Goal: Task Accomplishment & Management: Manage account settings

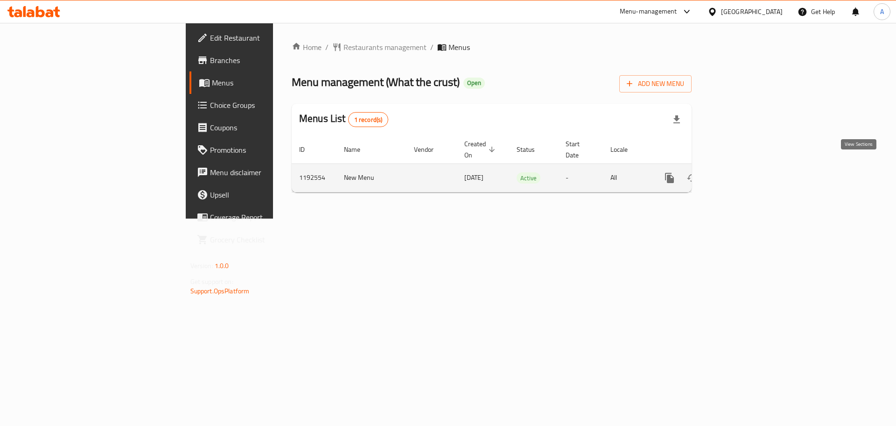
click at [743, 172] on icon "enhanced table" at bounding box center [736, 177] width 11 height 11
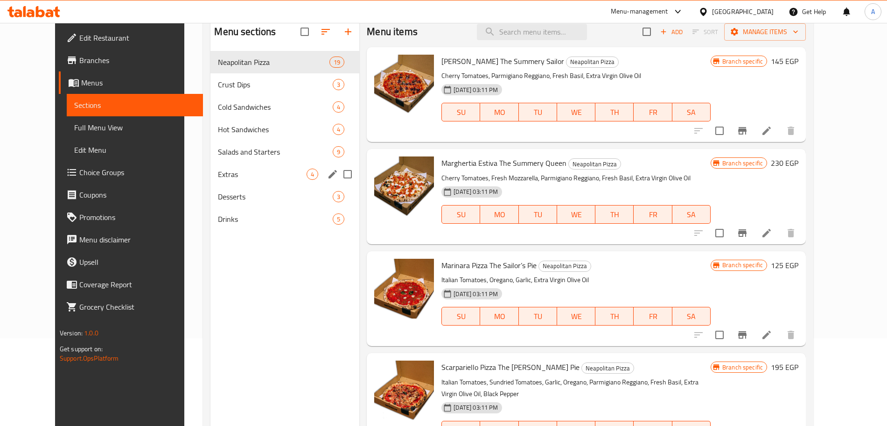
scroll to position [100, 0]
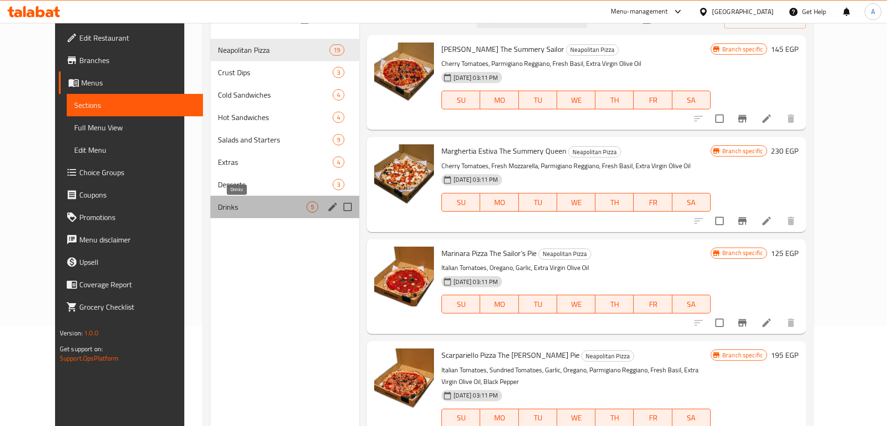
click at [269, 210] on span "Drinks" at bounding box center [262, 206] width 89 height 11
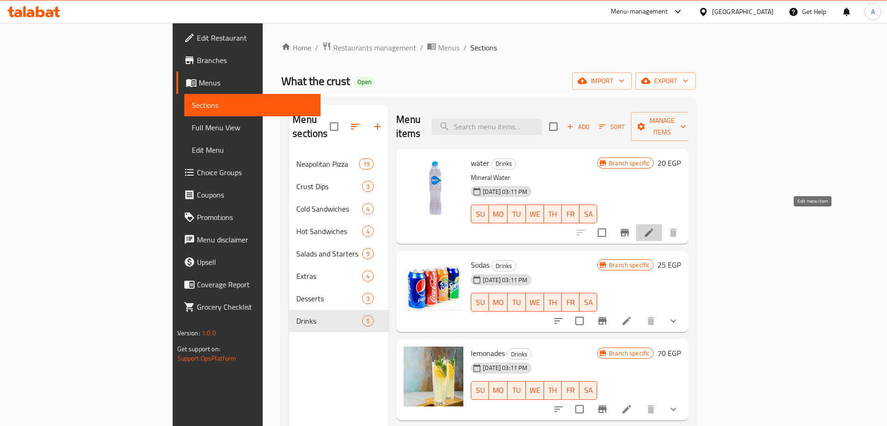
click at [655, 227] on icon at bounding box center [649, 232] width 11 height 11
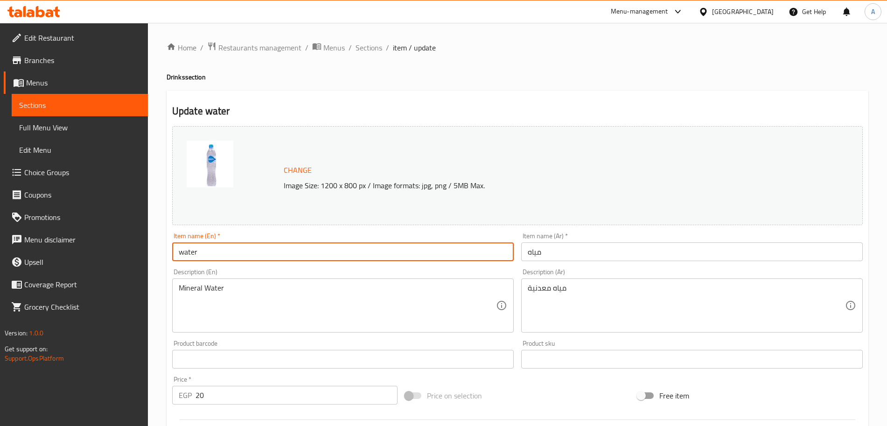
click at [183, 250] on input "water" at bounding box center [343, 251] width 342 height 19
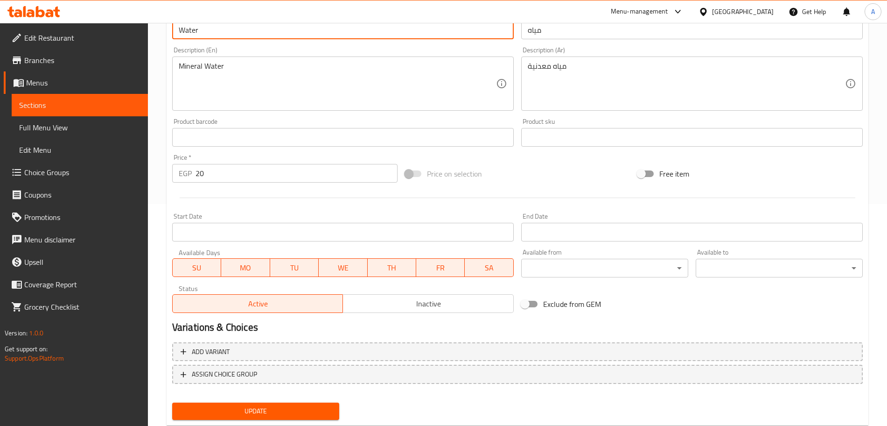
scroll to position [247, 0]
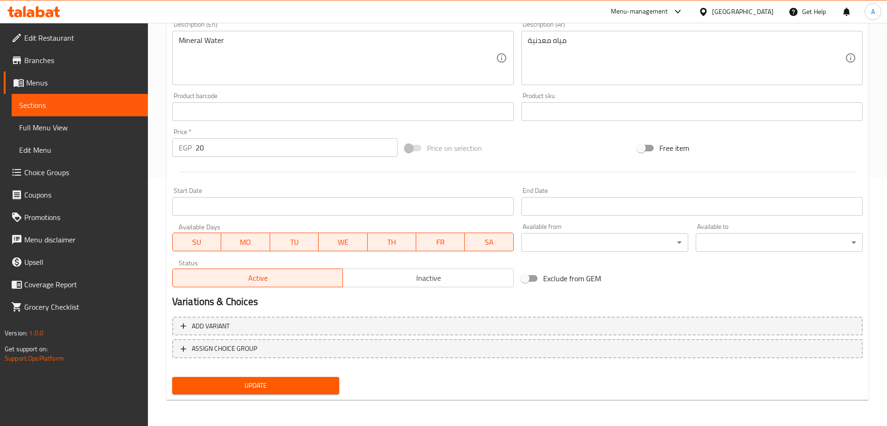
type input "Water"
click at [310, 391] on span "Update" at bounding box center [256, 385] width 152 height 12
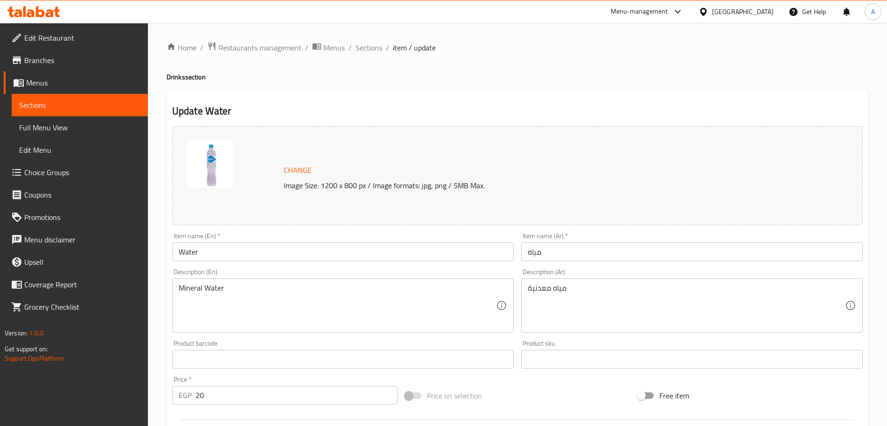
click at [373, 53] on span "Sections" at bounding box center [369, 47] width 27 height 11
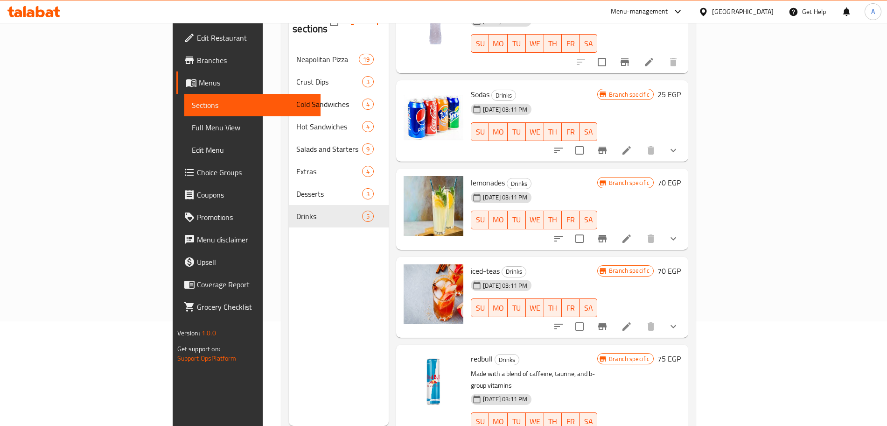
scroll to position [131, 0]
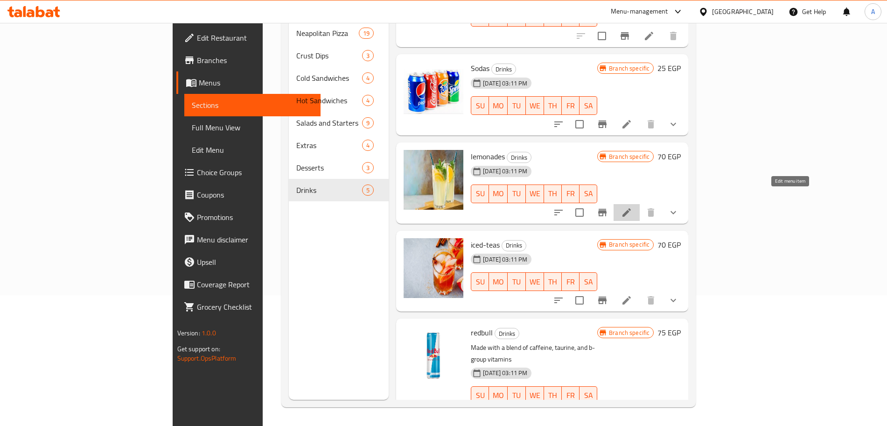
click at [632, 207] on icon at bounding box center [626, 212] width 11 height 11
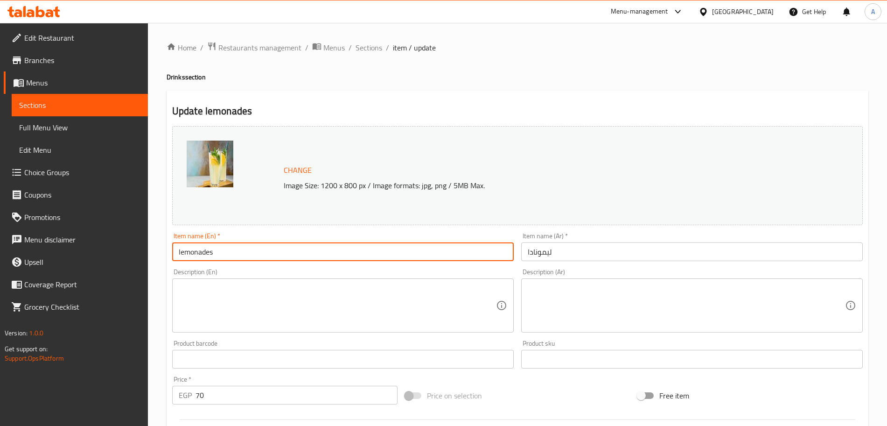
click at [181, 251] on input "lemonades" at bounding box center [343, 251] width 342 height 19
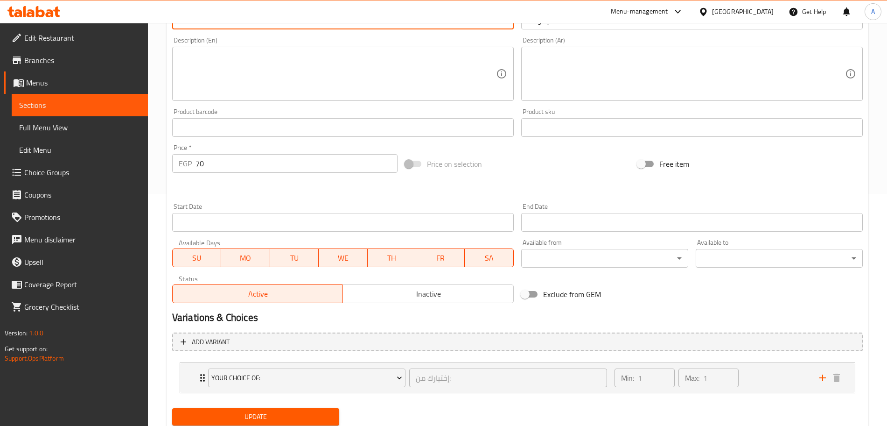
scroll to position [263, 0]
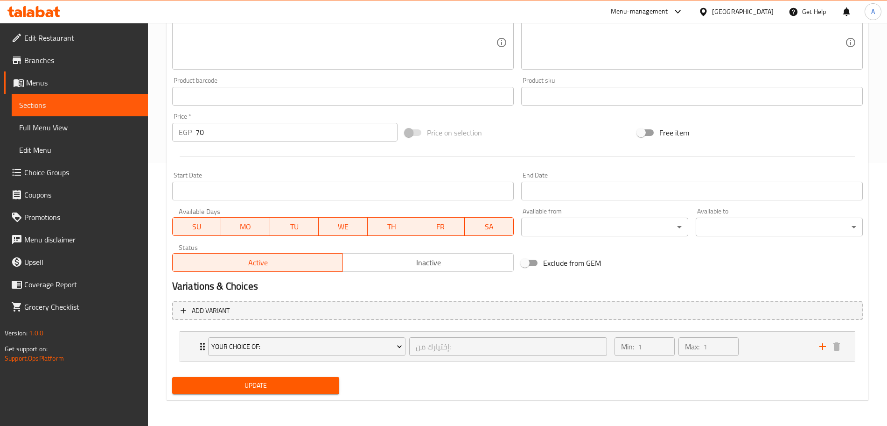
type input "Lemonades"
click at [312, 384] on span "Update" at bounding box center [256, 385] width 152 height 12
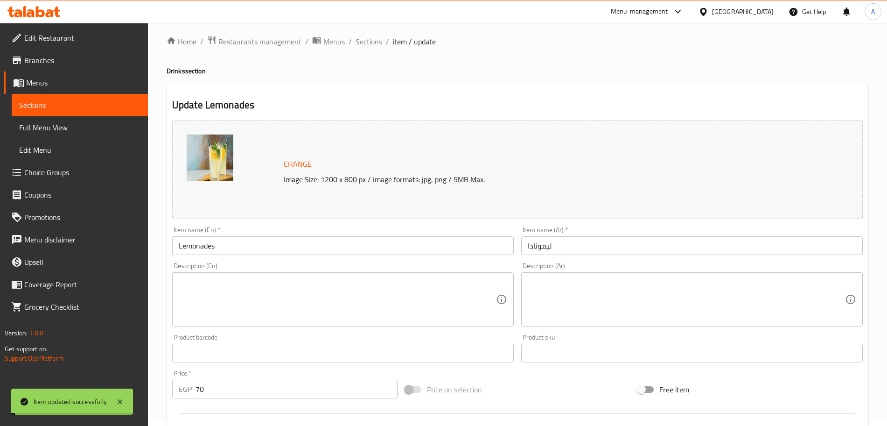
scroll to position [0, 0]
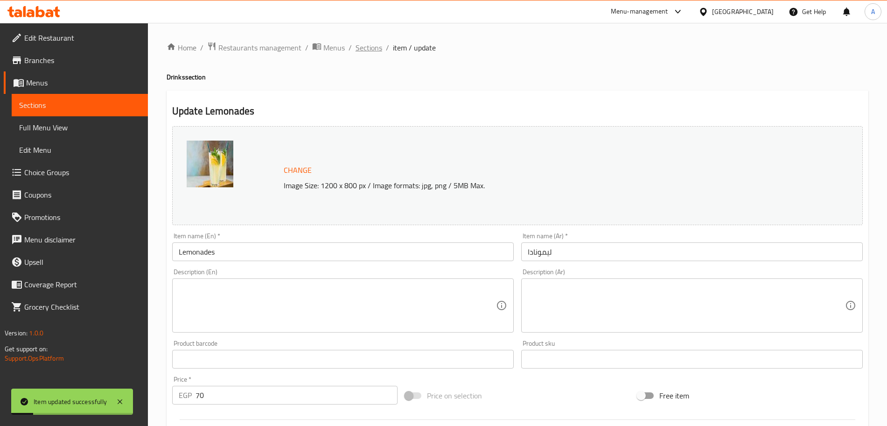
click at [368, 43] on span "Sections" at bounding box center [369, 47] width 27 height 11
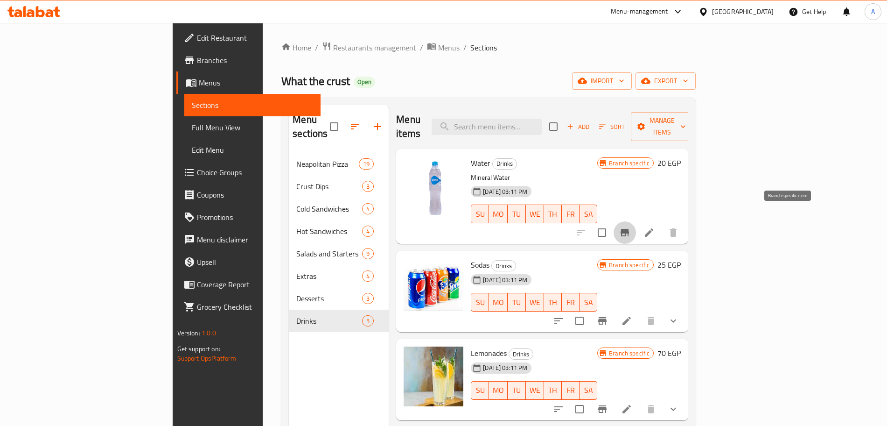
click at [629, 229] on icon "Branch-specific-item" at bounding box center [625, 232] width 8 height 7
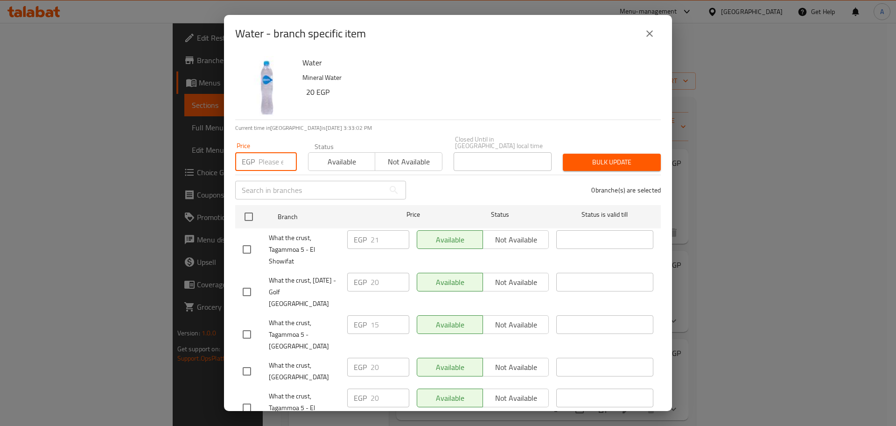
click at [270, 152] on input "number" at bounding box center [278, 161] width 38 height 19
type input "20"
click at [253, 207] on input "checkbox" at bounding box center [249, 217] width 20 height 20
checkbox input "true"
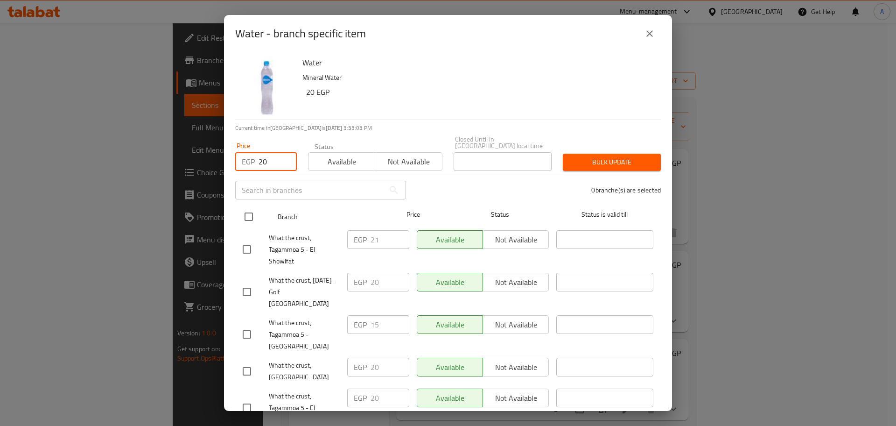
checkbox input "true"
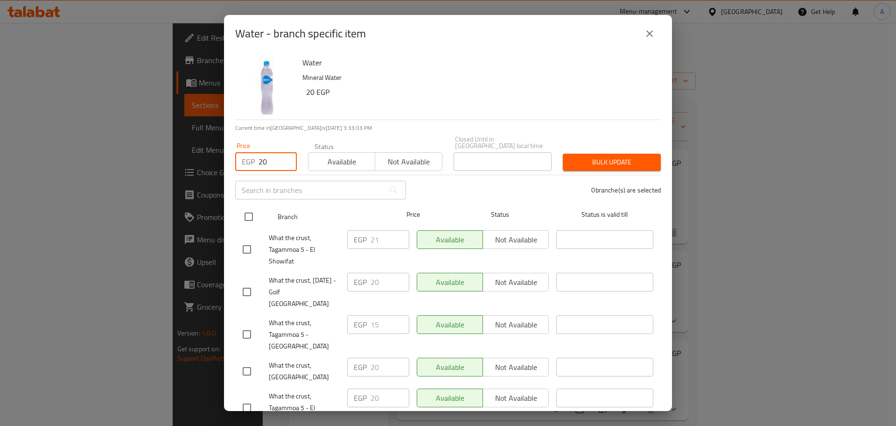
checkbox input "true"
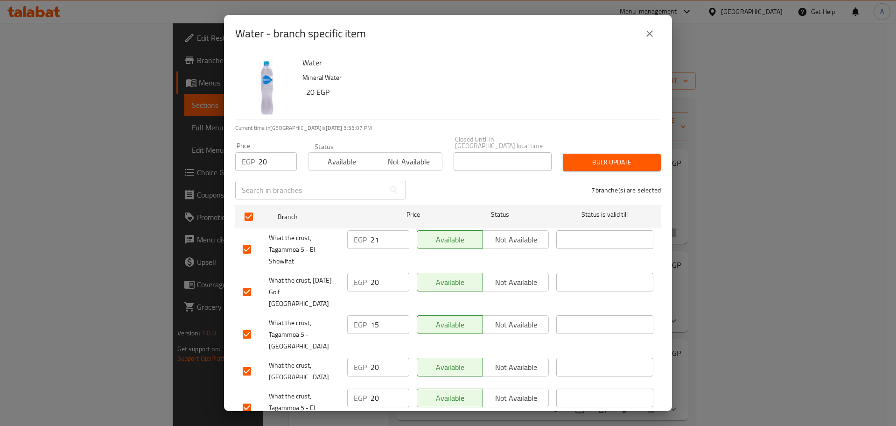
click at [587, 156] on span "Bulk update" at bounding box center [611, 162] width 83 height 12
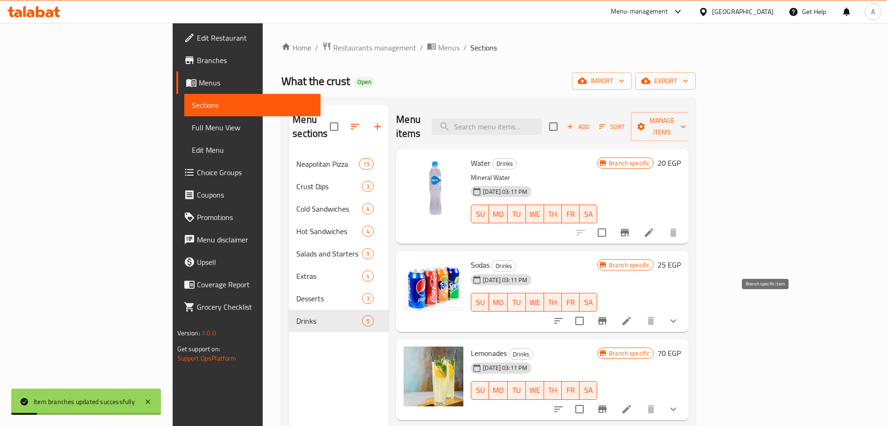
click at [607, 317] on icon "Branch-specific-item" at bounding box center [602, 320] width 8 height 7
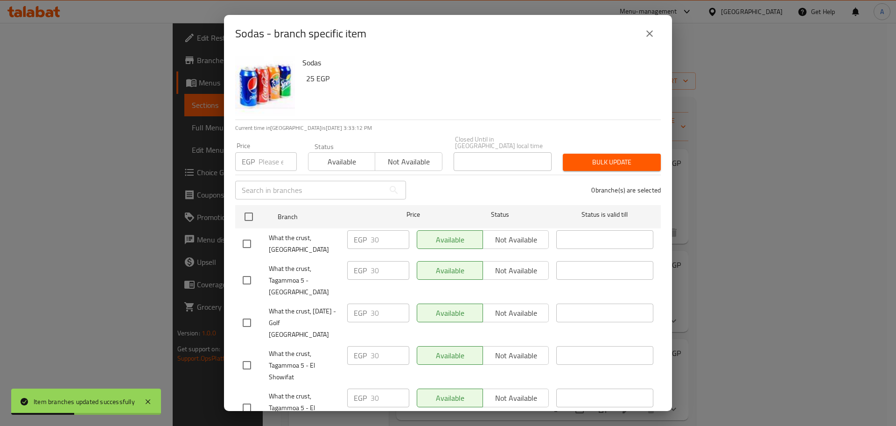
click at [263, 155] on input "number" at bounding box center [278, 161] width 38 height 19
type input "30"
click at [647, 34] on icon "close" at bounding box center [649, 33] width 11 height 11
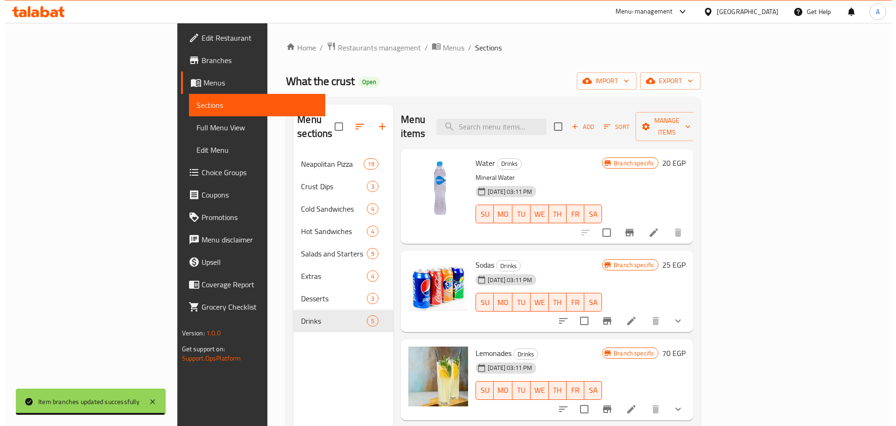
scroll to position [66, 0]
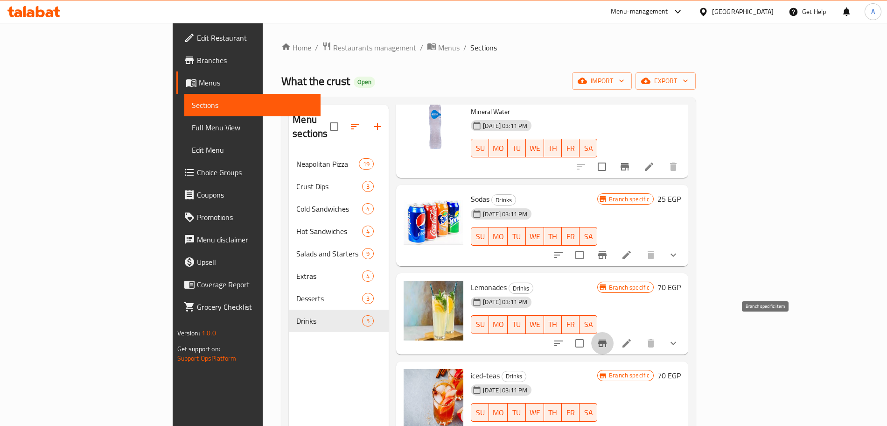
click at [608, 337] on icon "Branch-specific-item" at bounding box center [602, 342] width 11 height 11
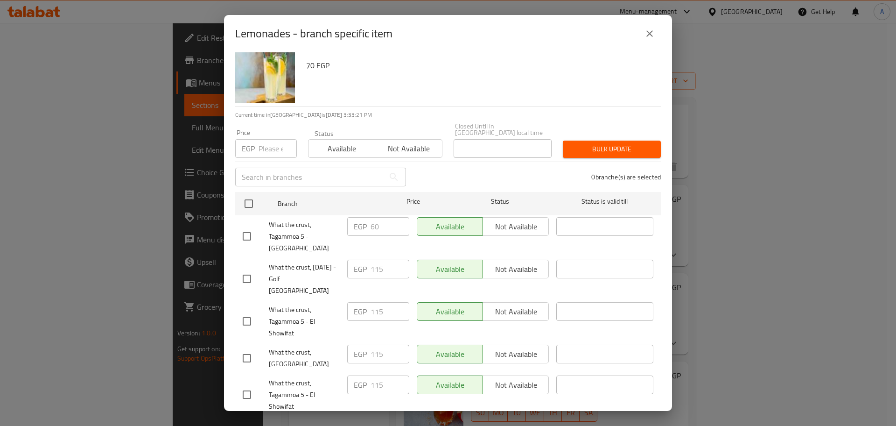
scroll to position [0, 0]
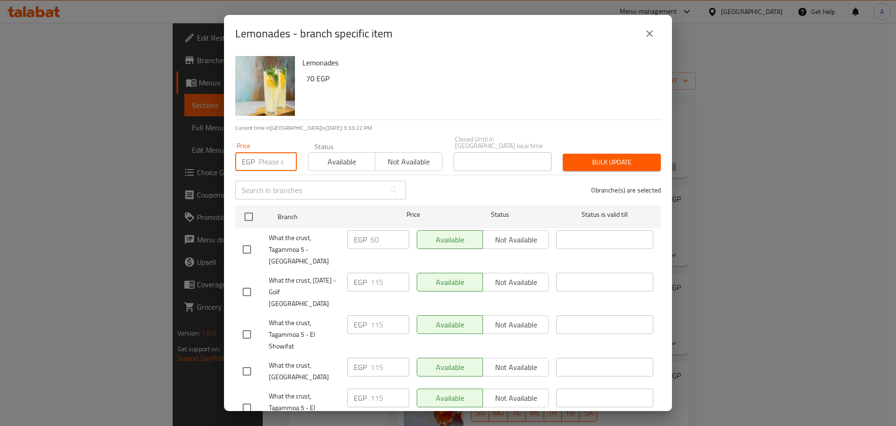
click at [274, 156] on input "number" at bounding box center [278, 161] width 38 height 19
type input "7"
click at [370, 102] on div "Lemonades 70 EGP" at bounding box center [478, 85] width 358 height 67
click at [265, 159] on input "7" at bounding box center [278, 161] width 38 height 19
click at [245, 242] on input "checkbox" at bounding box center [247, 249] width 20 height 20
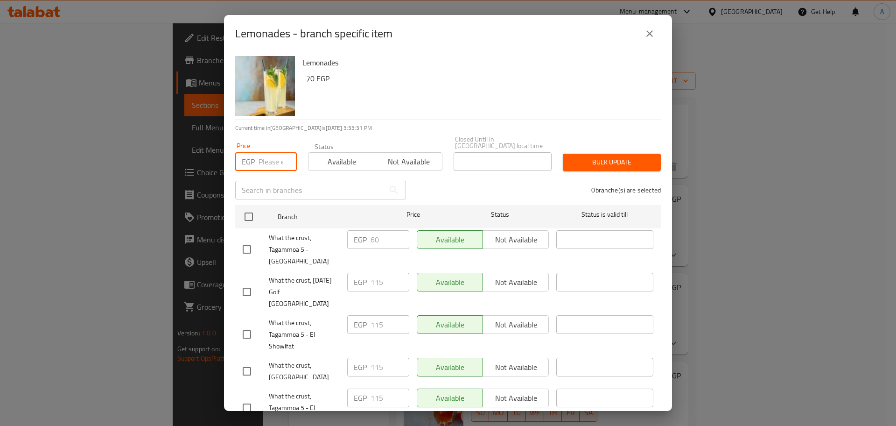
checkbox input "true"
click at [379, 232] on input "60" at bounding box center [390, 239] width 39 height 19
type input "6"
type input "70"
click at [481, 181] on div "1 branche(s) are selected" at bounding box center [539, 190] width 255 height 34
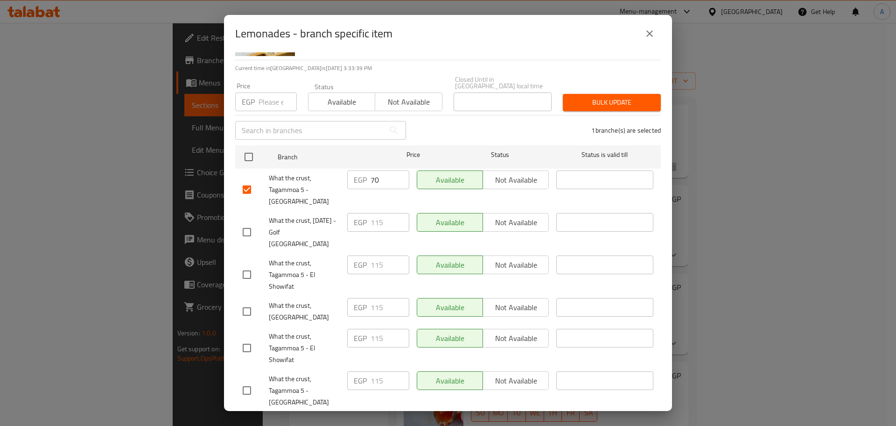
scroll to position [110, 0]
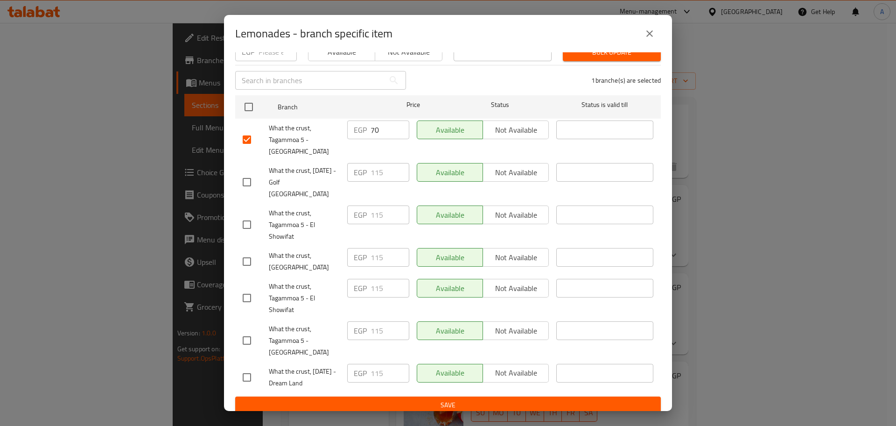
click at [247, 217] on input "checkbox" at bounding box center [247, 225] width 20 height 20
checkbox input "true"
click at [387, 205] on input "115" at bounding box center [390, 214] width 39 height 19
type input "1"
type input "70"
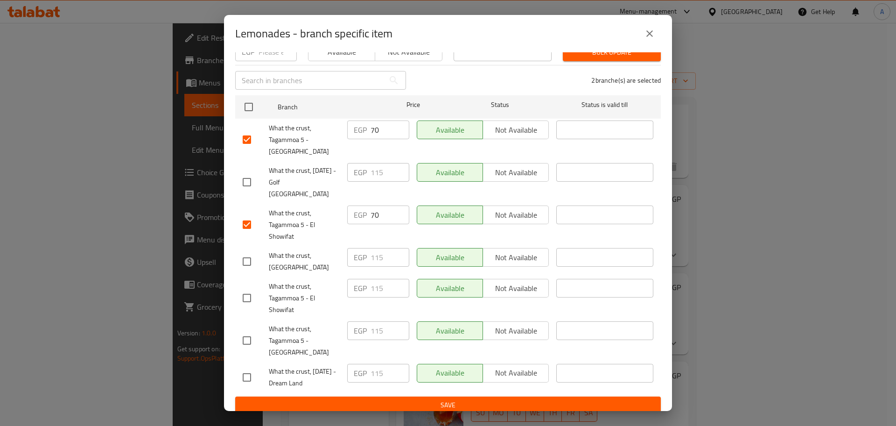
click at [250, 255] on input "checkbox" at bounding box center [247, 262] width 20 height 20
checkbox input "true"
click at [381, 251] on input "115" at bounding box center [390, 257] width 39 height 19
type input "1"
type input "70"
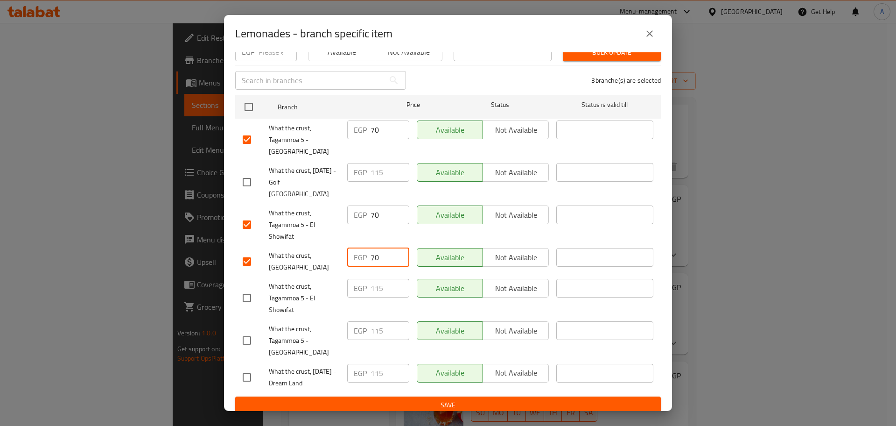
click at [251, 292] on input "checkbox" at bounding box center [247, 298] width 20 height 20
checkbox input "true"
click at [383, 287] on input "115" at bounding box center [390, 288] width 39 height 19
type input "1"
type input "70"
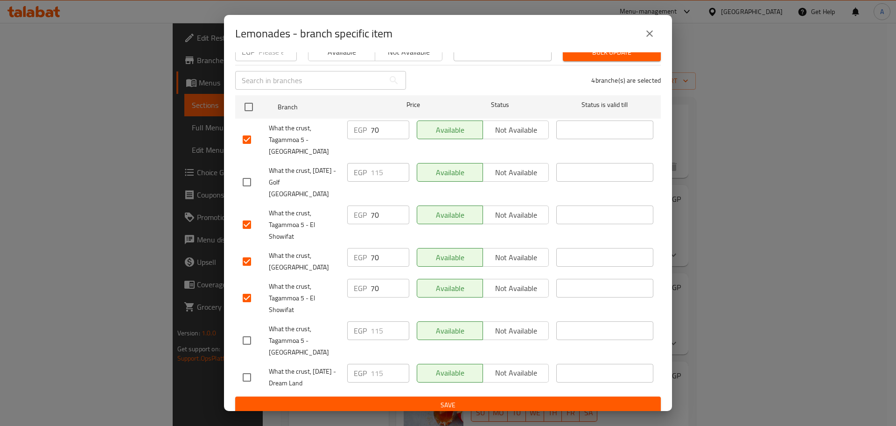
click at [248, 334] on input "checkbox" at bounding box center [247, 340] width 20 height 20
checkbox input "true"
click at [384, 323] on input "115" at bounding box center [390, 330] width 39 height 19
type input "1"
type input "70"
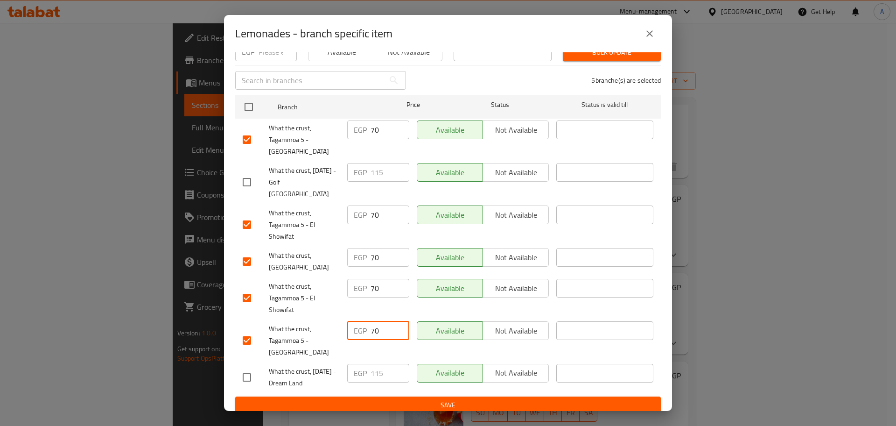
click at [249, 369] on input "checkbox" at bounding box center [247, 377] width 20 height 20
checkbox input "true"
click at [385, 367] on input "115" at bounding box center [390, 373] width 39 height 19
type input "1"
type input "70"
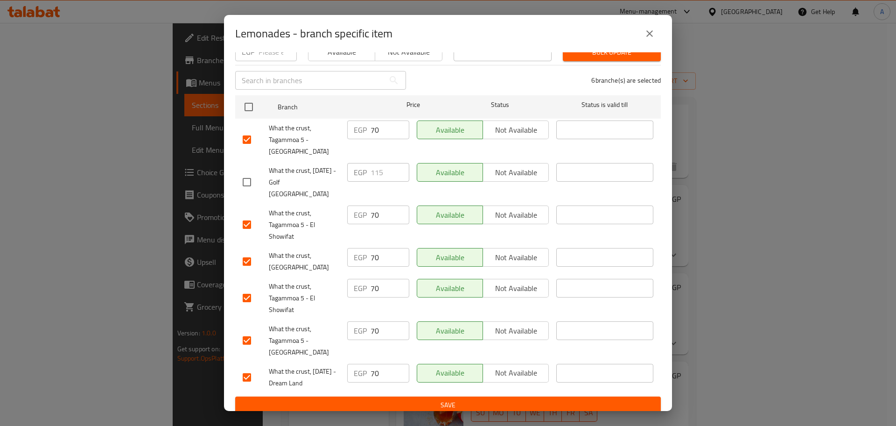
click at [416, 350] on div "Available Not available" at bounding box center [483, 340] width 140 height 46
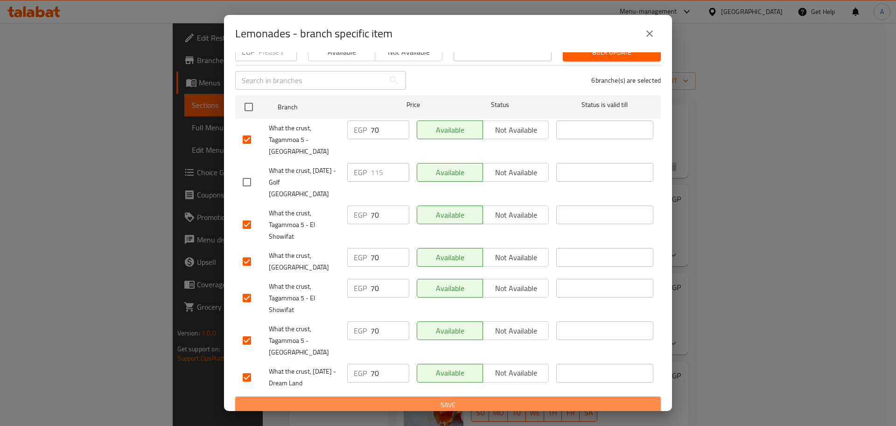
click at [490, 399] on span "Save" at bounding box center [448, 405] width 411 height 12
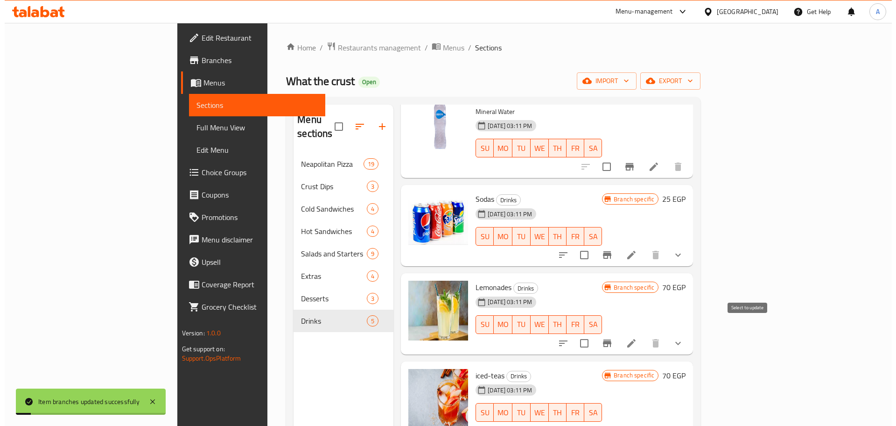
scroll to position [131, 0]
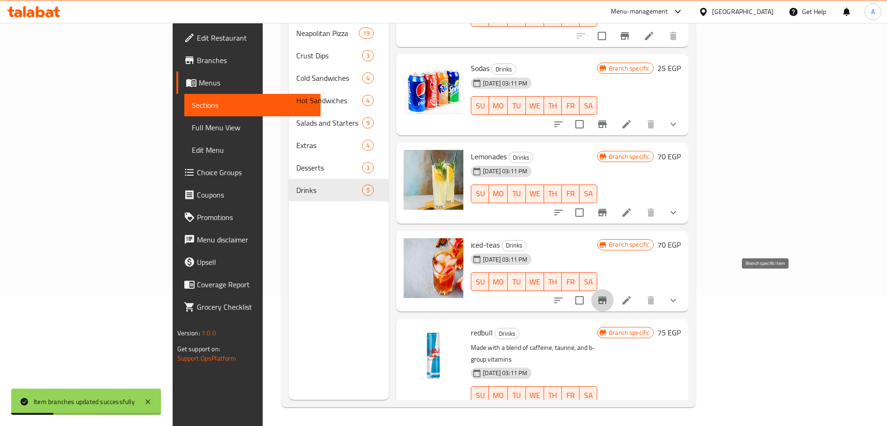
click at [607, 296] on icon "Branch-specific-item" at bounding box center [602, 299] width 8 height 7
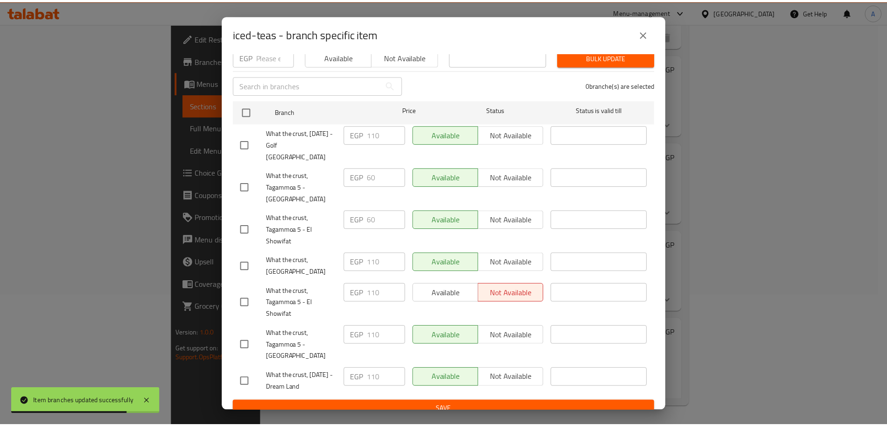
scroll to position [110, 0]
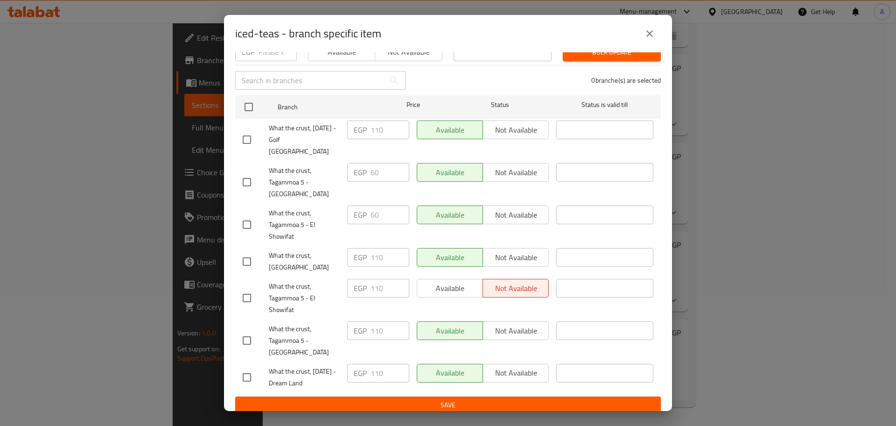
click at [247, 176] on input "checkbox" at bounding box center [247, 182] width 20 height 20
checkbox input "true"
click at [379, 168] on input "60" at bounding box center [390, 172] width 39 height 19
type input "6"
type input "70"
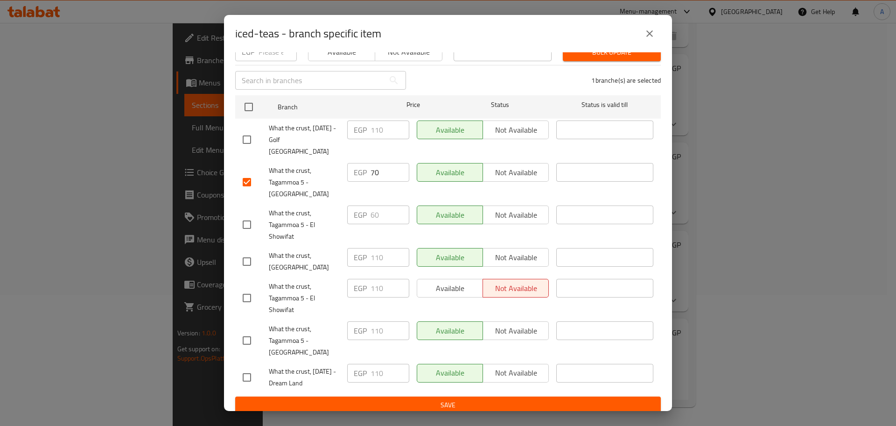
click at [250, 216] on input "checkbox" at bounding box center [247, 225] width 20 height 20
checkbox input "true"
click at [379, 206] on input "60" at bounding box center [390, 214] width 39 height 19
type input "6"
type input "70"
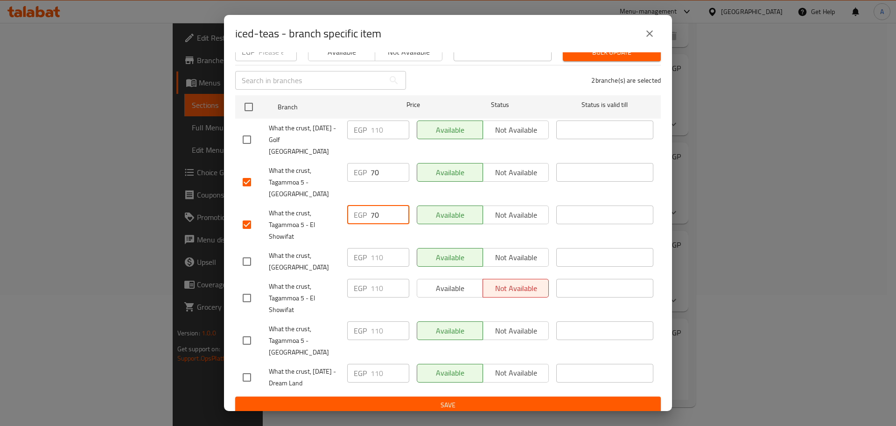
click at [248, 258] on input "checkbox" at bounding box center [247, 262] width 20 height 20
checkbox input "true"
click at [385, 250] on input "110" at bounding box center [390, 257] width 39 height 19
type input "1"
type input "70"
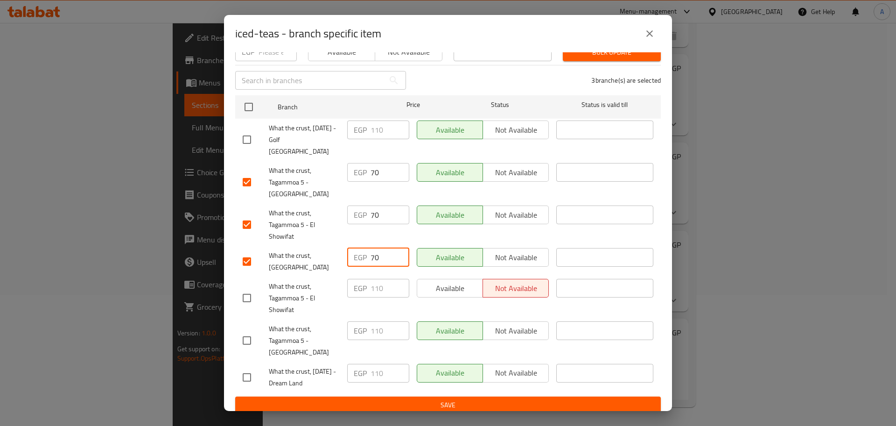
click at [247, 291] on input "checkbox" at bounding box center [247, 298] width 20 height 20
checkbox input "true"
click at [385, 279] on input "110" at bounding box center [390, 288] width 39 height 19
type input "1"
type input "70"
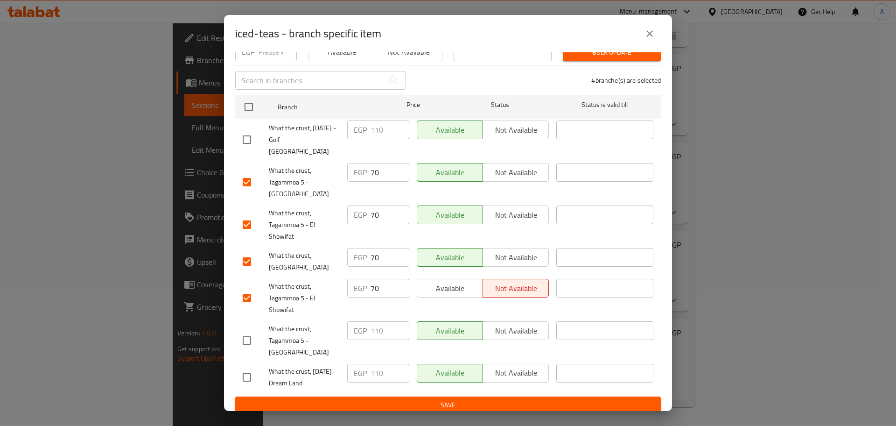
click at [247, 335] on input "checkbox" at bounding box center [247, 340] width 20 height 20
checkbox input "true"
click at [384, 322] on input "110" at bounding box center [390, 330] width 39 height 19
type input "1"
type input "70"
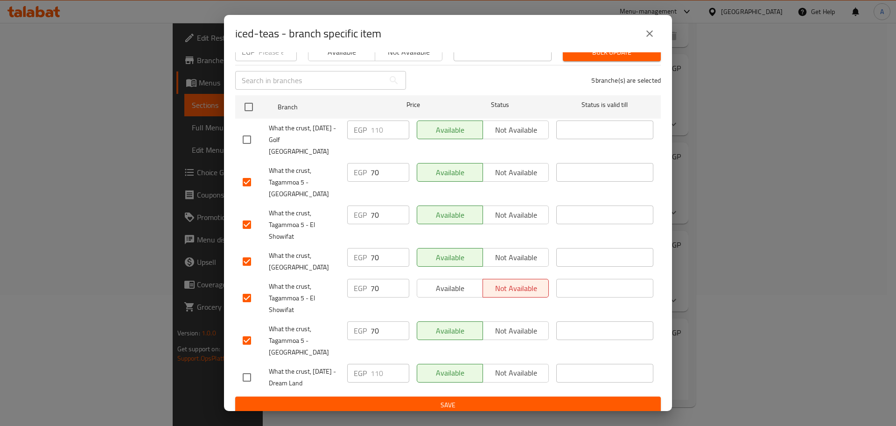
click at [246, 370] on input "checkbox" at bounding box center [247, 377] width 20 height 20
checkbox input "true"
click at [384, 367] on input "110" at bounding box center [390, 373] width 39 height 19
type input "1"
type input "70"
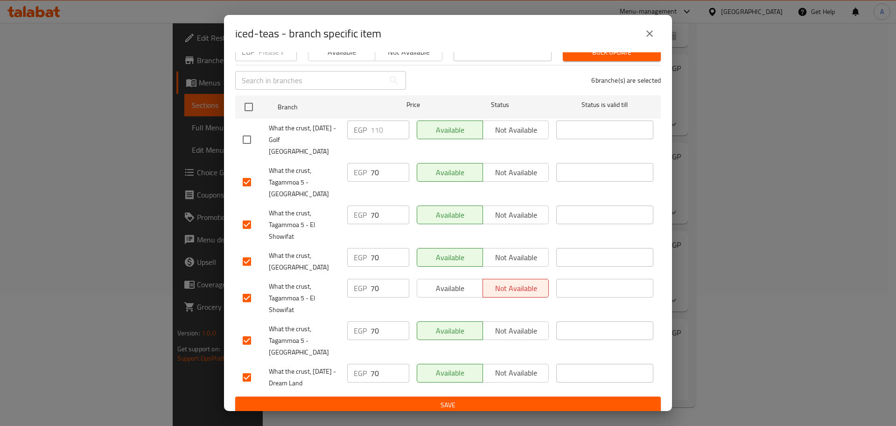
click at [553, 342] on div "​" at bounding box center [605, 340] width 105 height 46
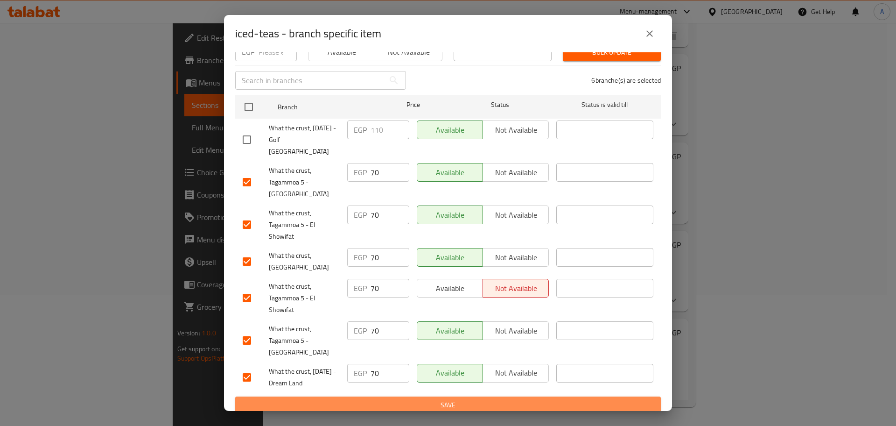
click at [536, 399] on span "Save" at bounding box center [448, 405] width 411 height 12
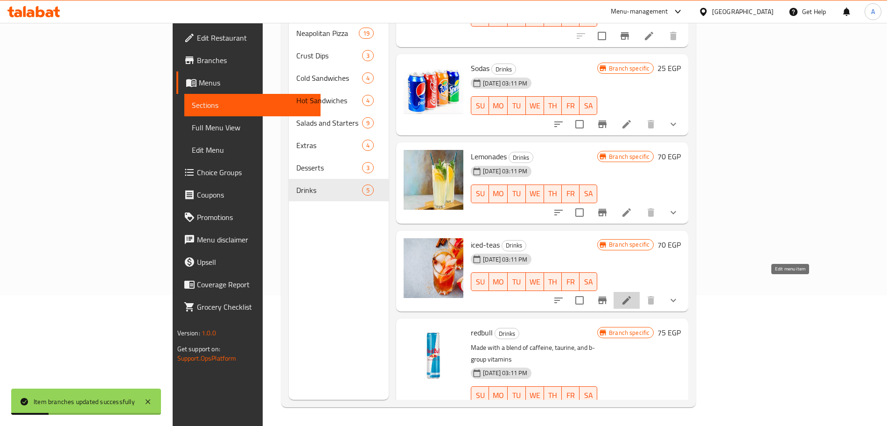
click at [631, 296] on icon at bounding box center [627, 300] width 8 height 8
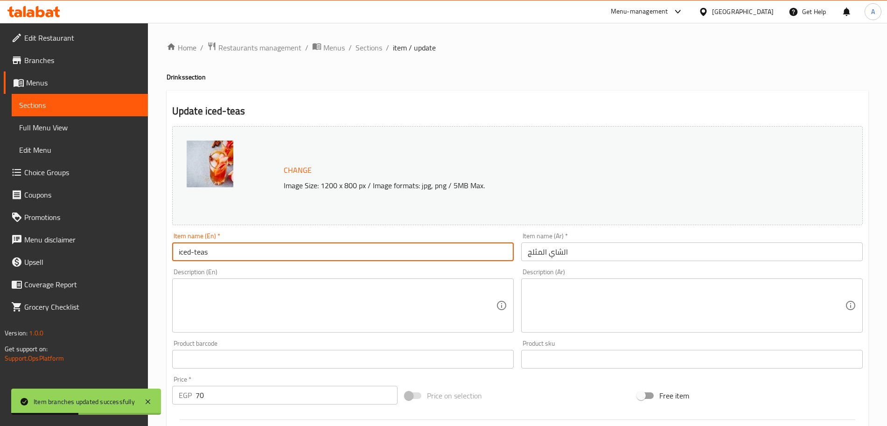
click at [180, 252] on input "iced-teas" at bounding box center [343, 251] width 342 height 19
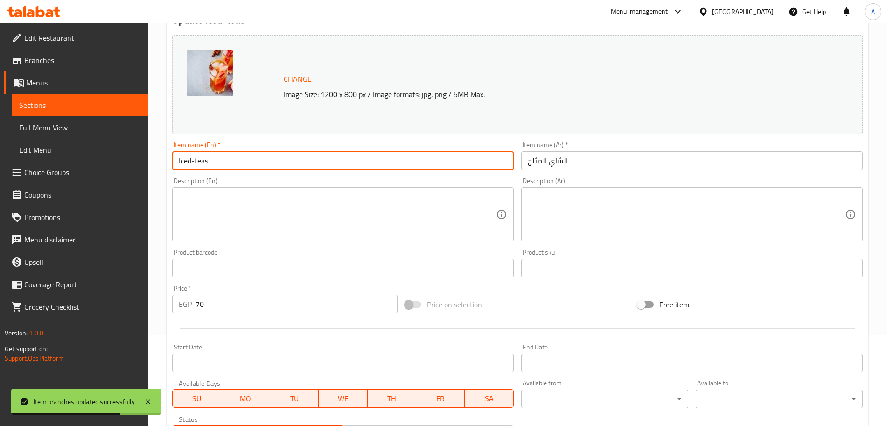
scroll to position [90, 0]
click at [217, 161] on input "Iced-teas" at bounding box center [343, 161] width 342 height 19
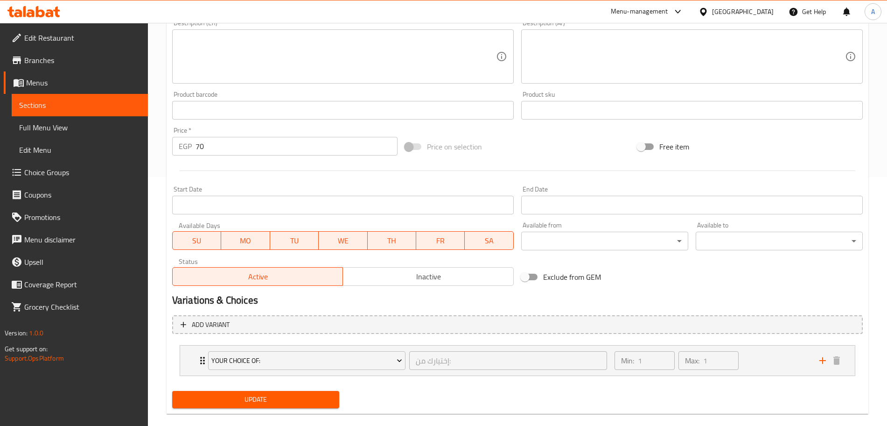
scroll to position [263, 0]
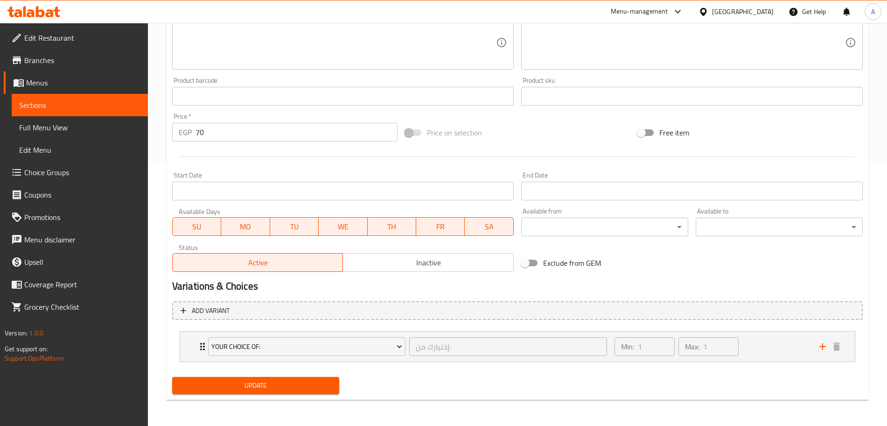
type input "Iced-tea"
click at [289, 383] on span "Update" at bounding box center [256, 385] width 152 height 12
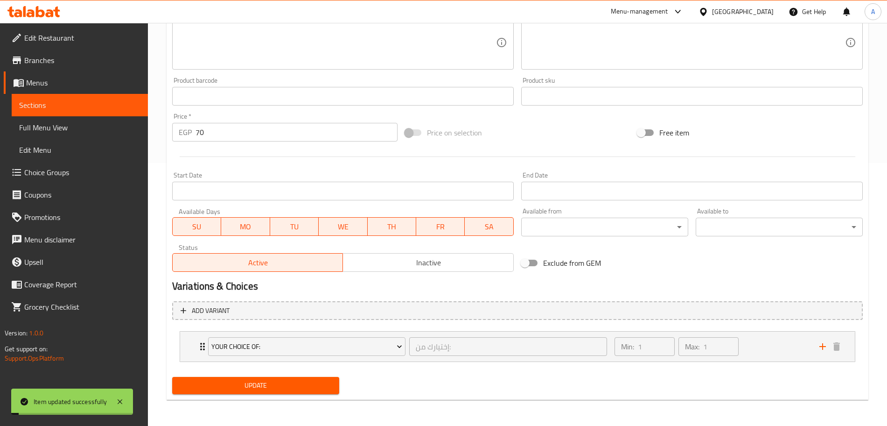
scroll to position [0, 0]
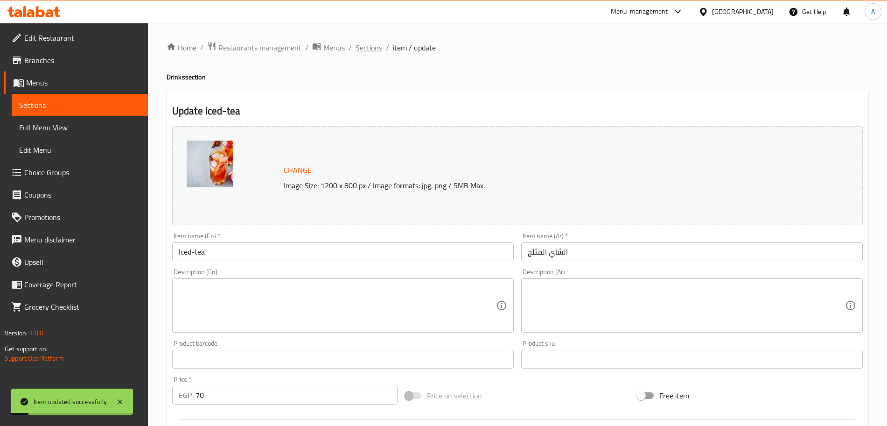
click at [363, 50] on span "Sections" at bounding box center [369, 47] width 27 height 11
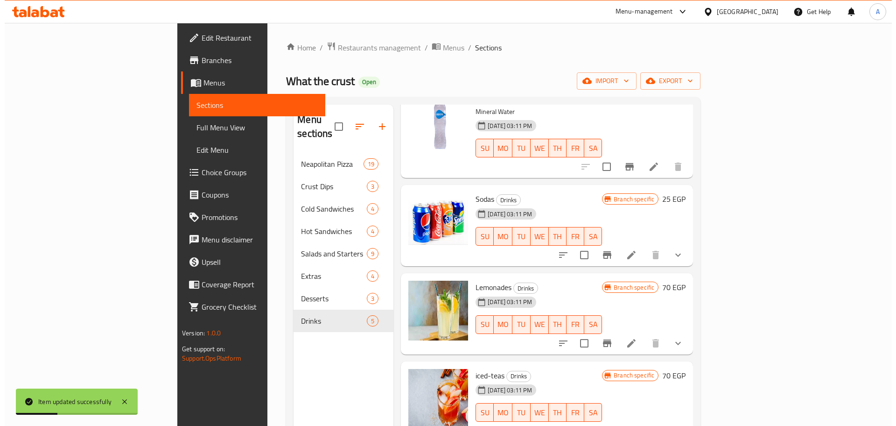
scroll to position [131, 0]
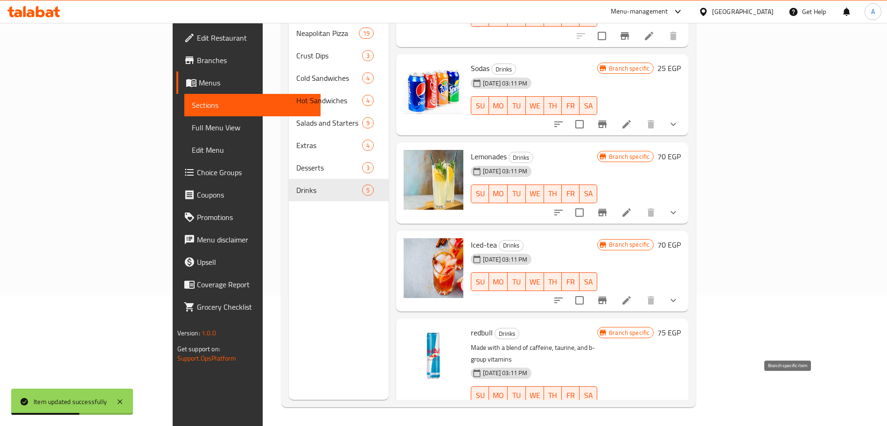
click at [631, 408] on icon "Branch-specific-item" at bounding box center [624, 413] width 11 height 11
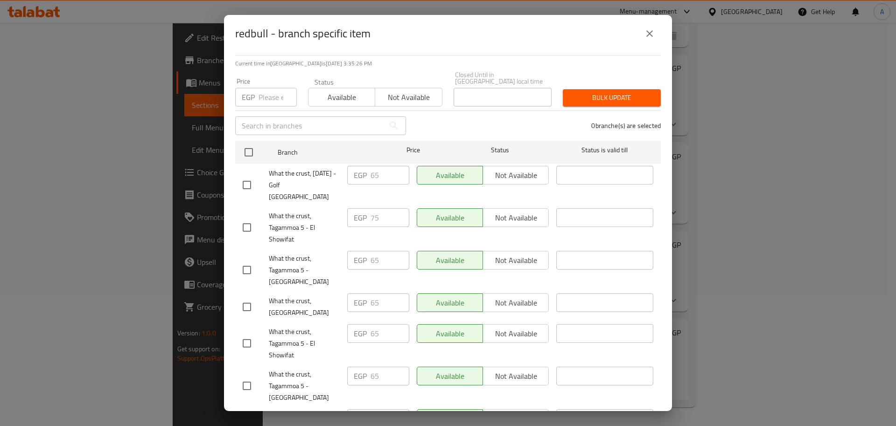
scroll to position [67, 0]
click at [246, 216] on input "checkbox" at bounding box center [247, 225] width 20 height 20
checkbox input "true"
click at [247, 258] on input "checkbox" at bounding box center [247, 268] width 20 height 20
checkbox input "true"
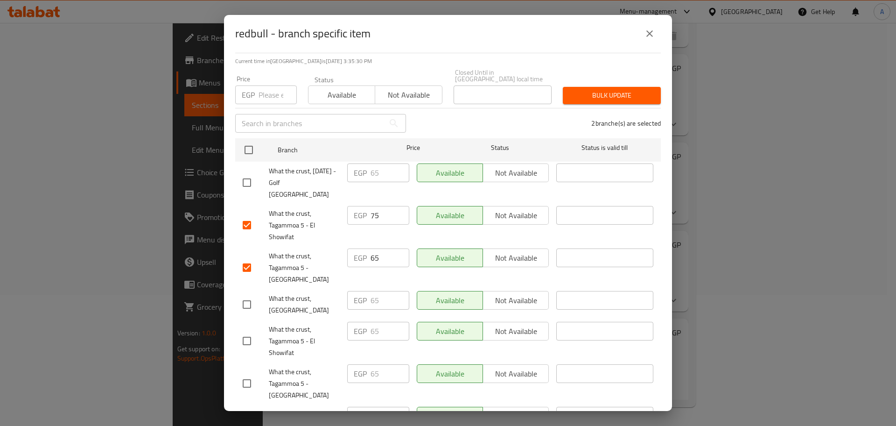
click at [248, 220] on input "checkbox" at bounding box center [247, 225] width 20 height 20
checkbox input "false"
click at [379, 249] on input "65" at bounding box center [390, 257] width 39 height 19
type input "6"
type input "75"
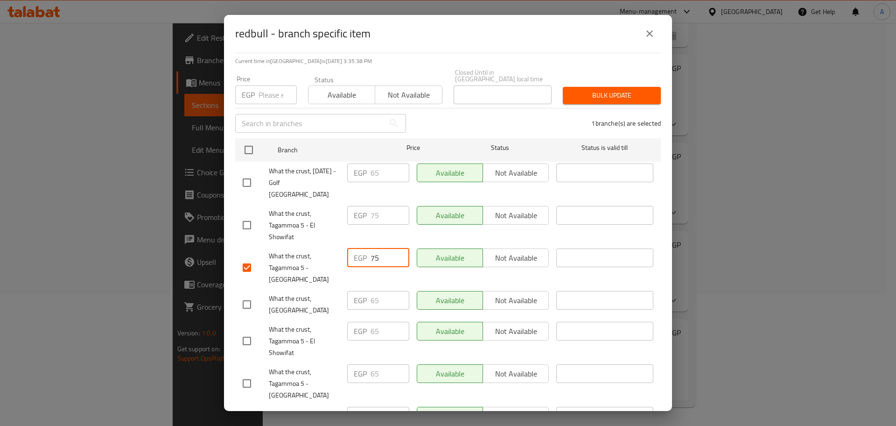
click at [249, 296] on input "checkbox" at bounding box center [247, 304] width 20 height 20
checkbox input "true"
click at [380, 298] on input "65" at bounding box center [390, 300] width 39 height 19
type input "6"
type input "75"
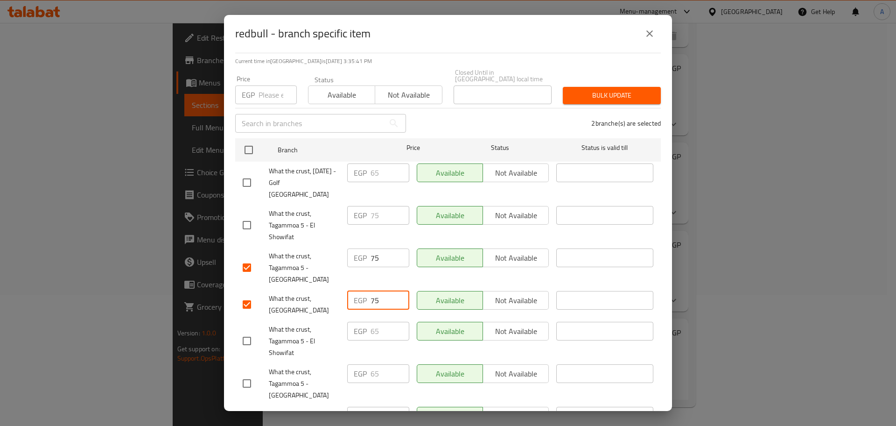
click at [246, 334] on input "checkbox" at bounding box center [247, 341] width 20 height 20
checkbox input "true"
click at [381, 328] on input "65" at bounding box center [390, 331] width 39 height 19
type input "6"
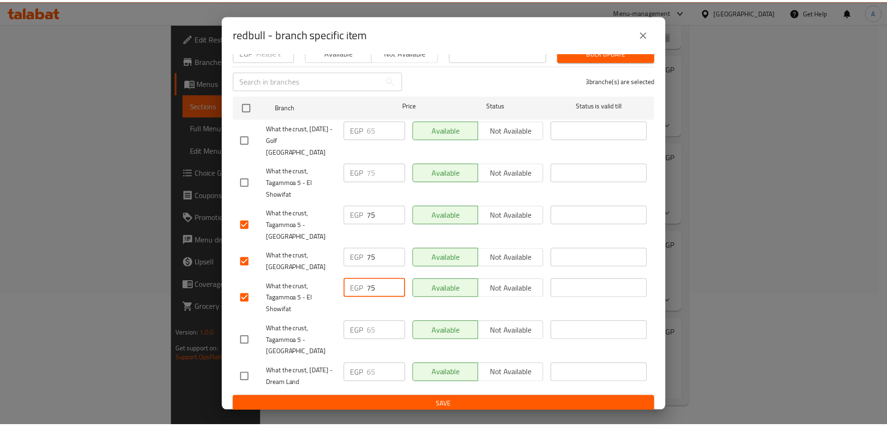
scroll to position [110, 0]
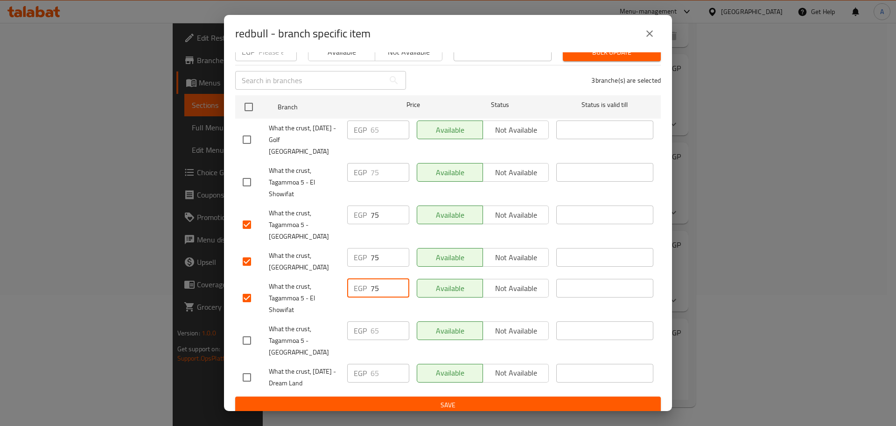
type input "75"
click at [250, 332] on input "checkbox" at bounding box center [247, 340] width 20 height 20
checkbox input "true"
click at [379, 325] on input "65" at bounding box center [390, 330] width 39 height 19
type input "6"
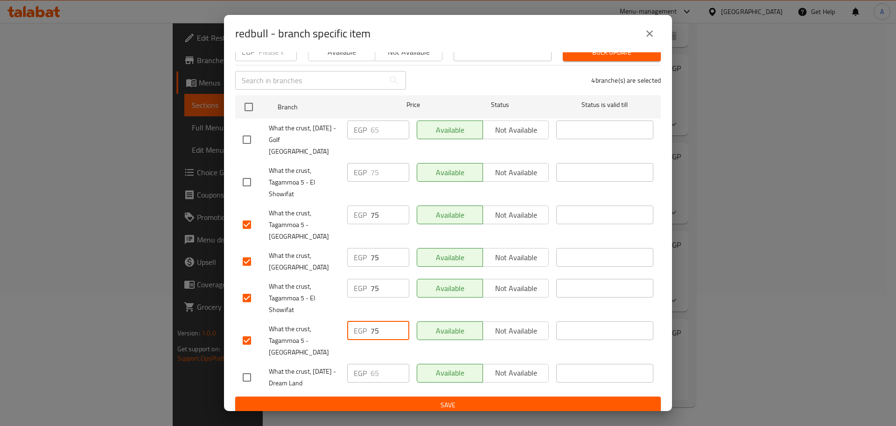
type input "75"
click at [247, 371] on input "checkbox" at bounding box center [247, 377] width 20 height 20
checkbox input "true"
click at [378, 368] on input "65" at bounding box center [390, 373] width 39 height 19
type input "6"
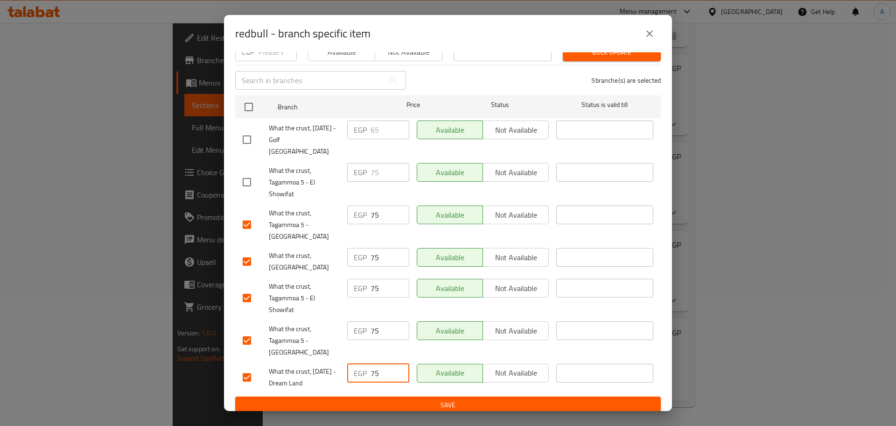
type input "75"
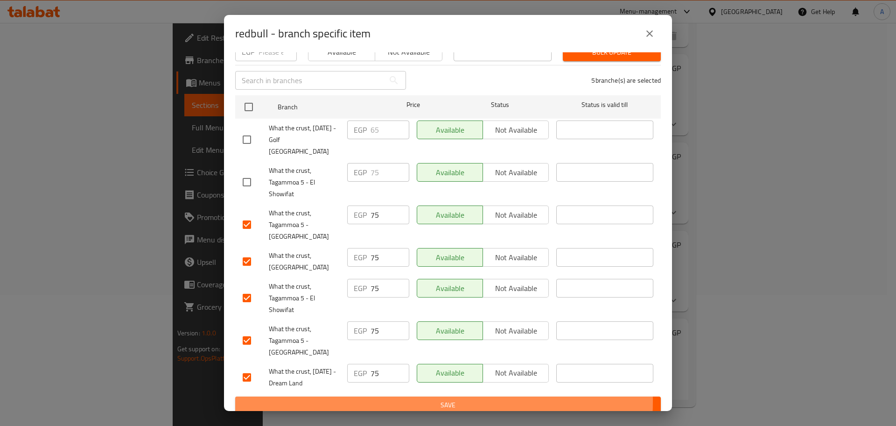
click at [407, 399] on span "Save" at bounding box center [448, 405] width 411 height 12
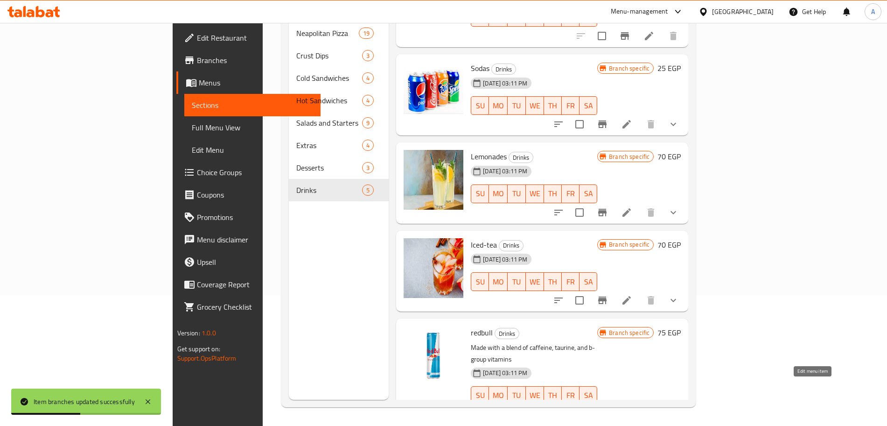
click at [653, 410] on icon at bounding box center [649, 414] width 8 height 8
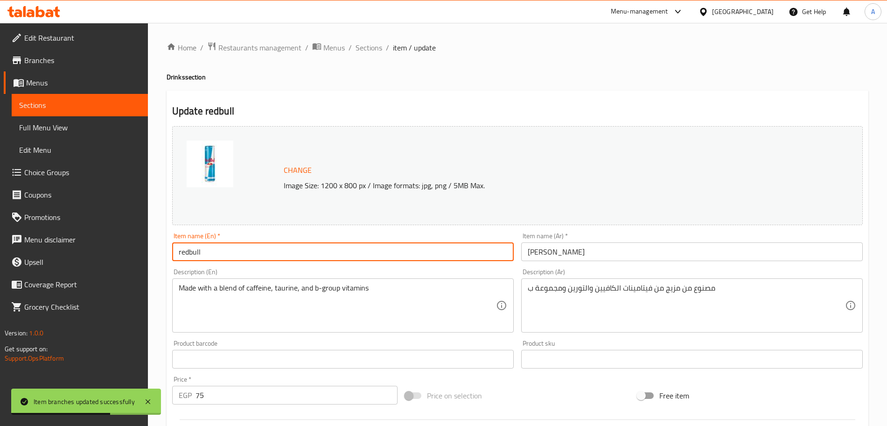
click at [184, 252] on input "redbull" at bounding box center [343, 251] width 342 height 19
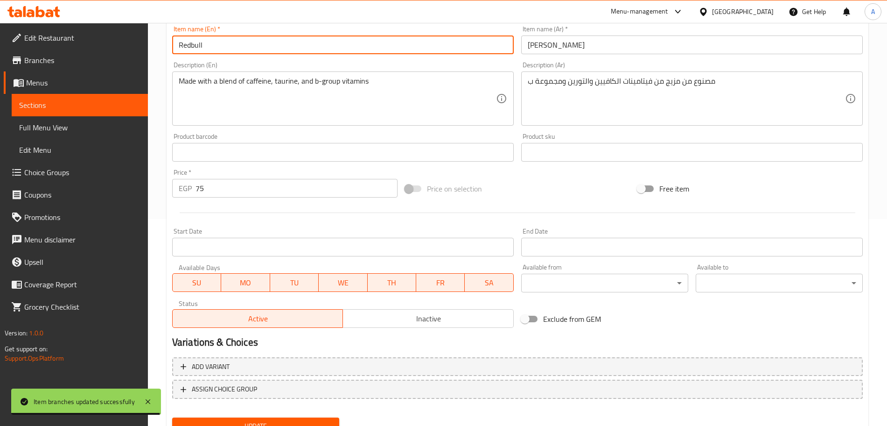
scroll to position [247, 0]
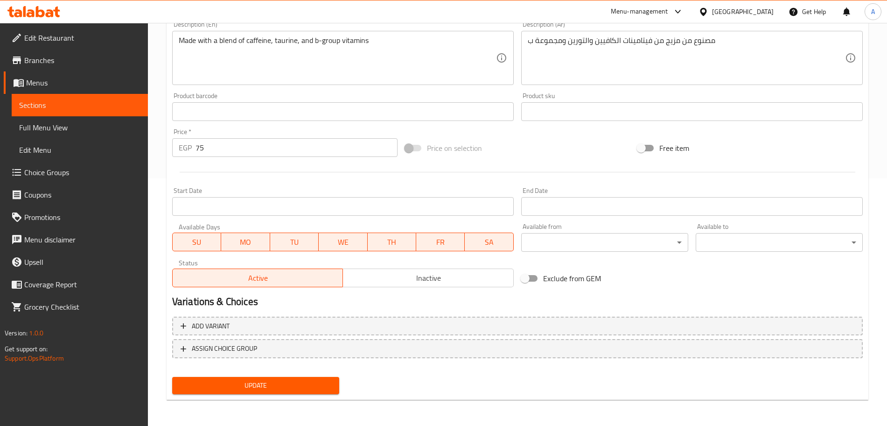
type input "Redbull"
click at [301, 390] on span "Update" at bounding box center [256, 385] width 152 height 12
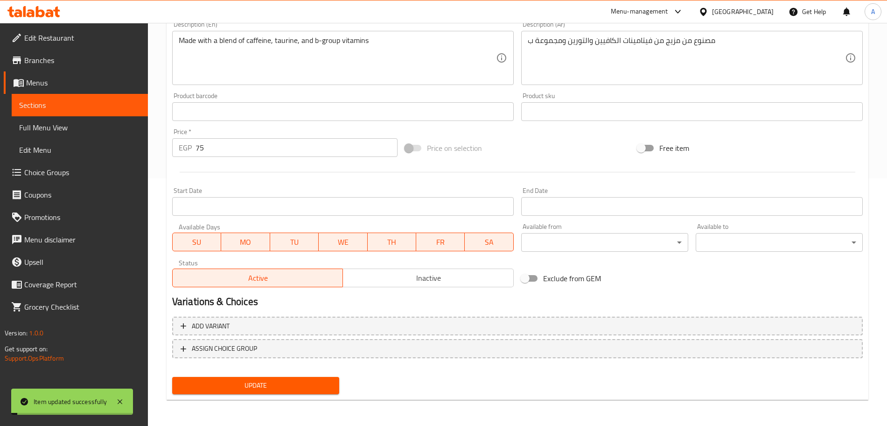
scroll to position [0, 0]
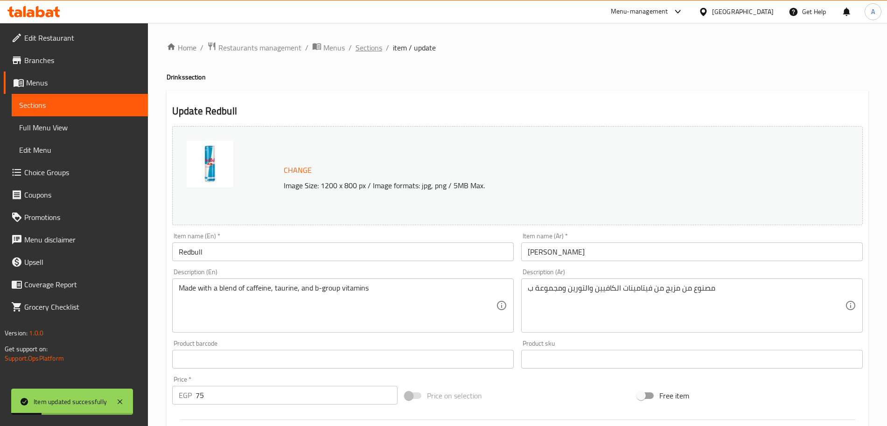
click at [373, 49] on span "Sections" at bounding box center [369, 47] width 27 height 11
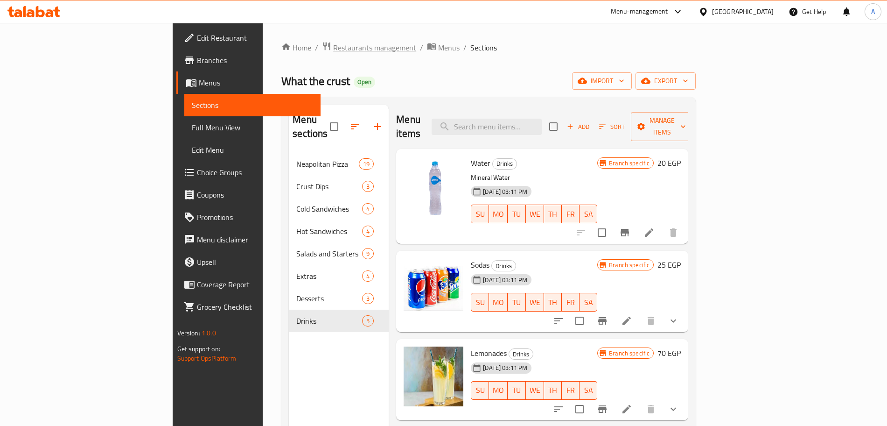
click at [333, 45] on span "Restaurants management" at bounding box center [374, 47] width 83 height 11
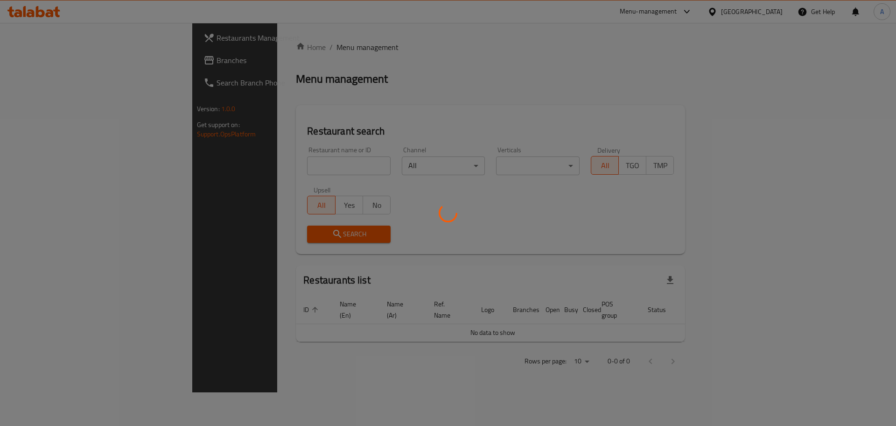
click at [102, 36] on div at bounding box center [448, 213] width 896 height 426
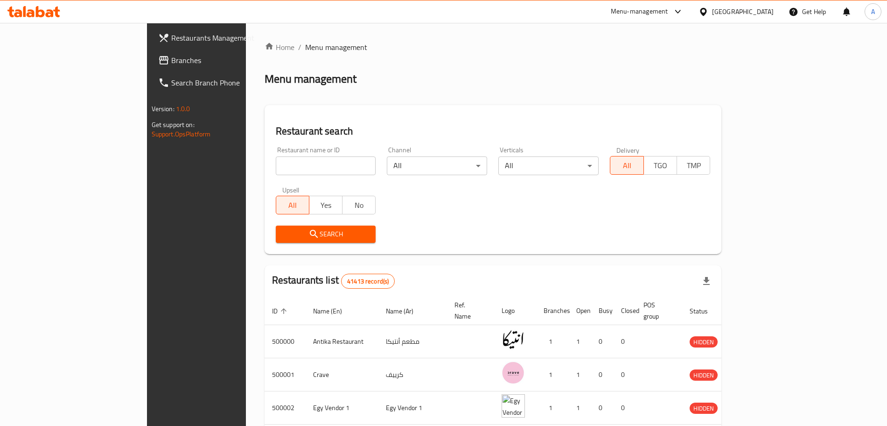
click at [171, 36] on span "Restaurants Management" at bounding box center [229, 37] width 116 height 11
